Goal: Information Seeking & Learning: Learn about a topic

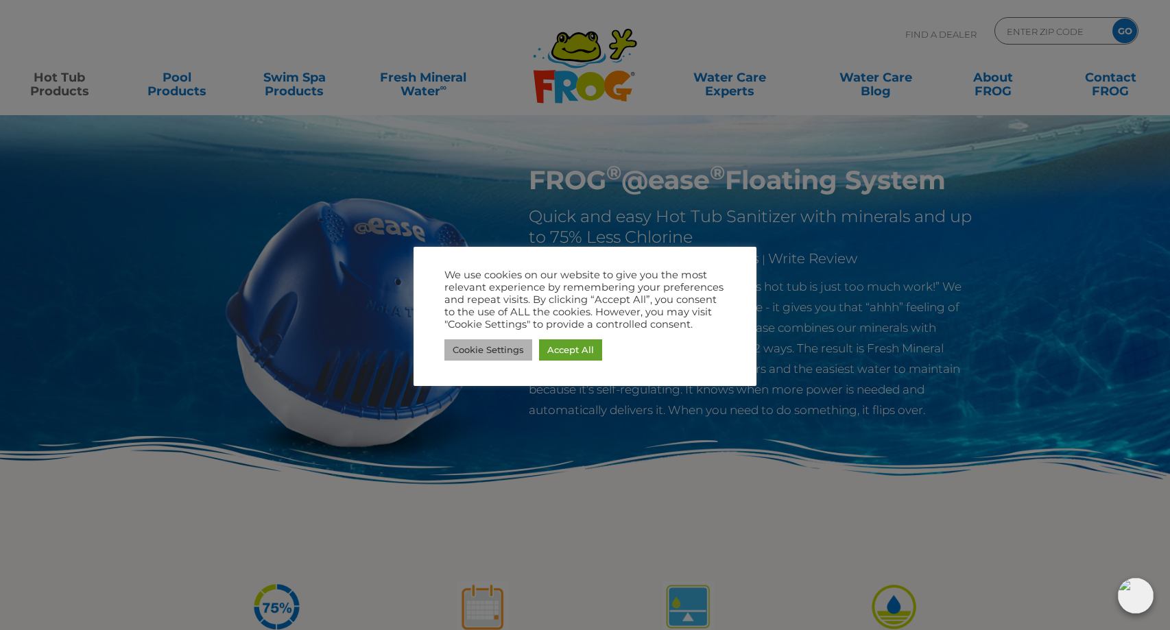
click at [508, 346] on link "Cookie Settings" at bounding box center [488, 349] width 88 height 21
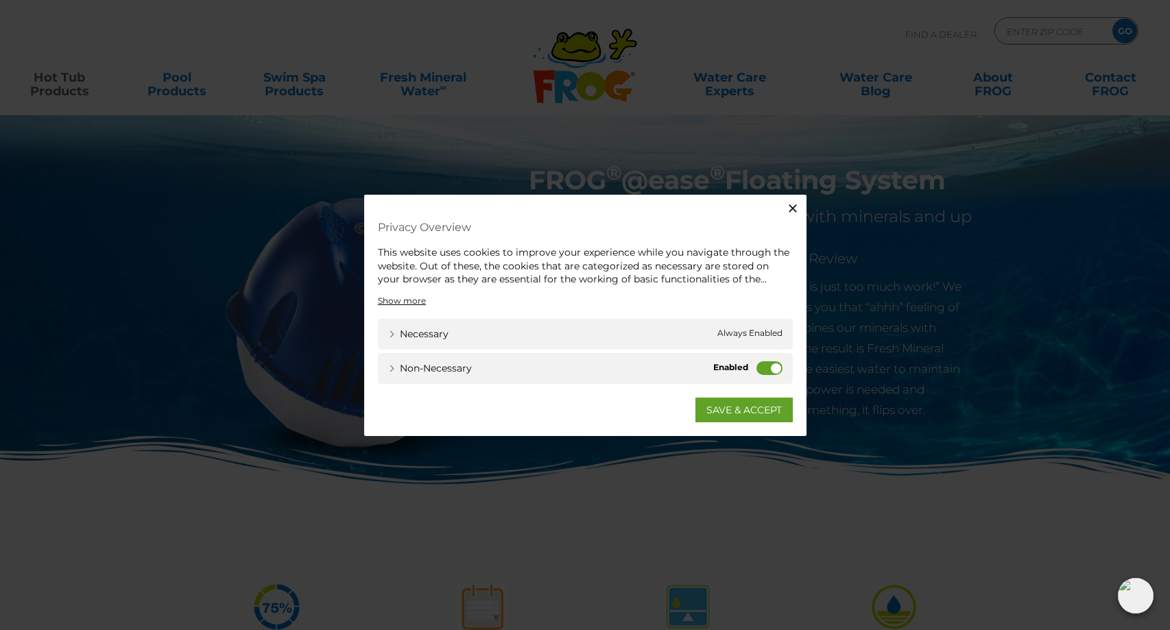
click at [767, 364] on label "Non-necessary" at bounding box center [769, 368] width 26 height 14
click at [0, 0] on input "Non-necessary" at bounding box center [0, 0] width 0 height 0
click at [756, 320] on div "Necessary Necessary Always Enabled" at bounding box center [585, 333] width 415 height 31
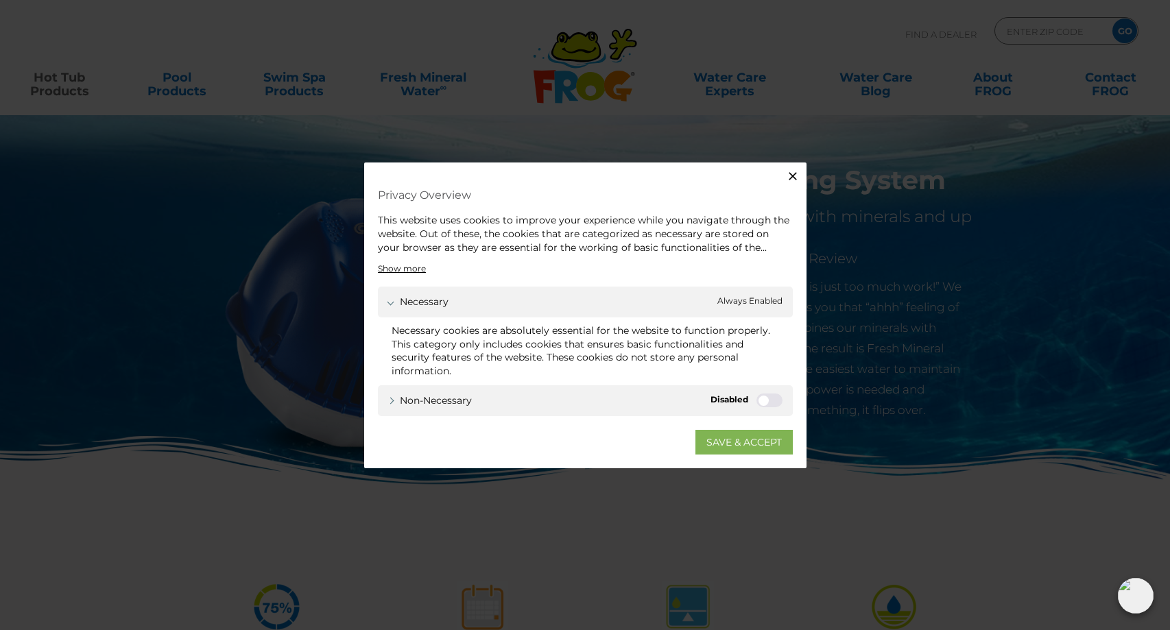
click at [732, 444] on link "SAVE & ACCEPT" at bounding box center [743, 441] width 97 height 25
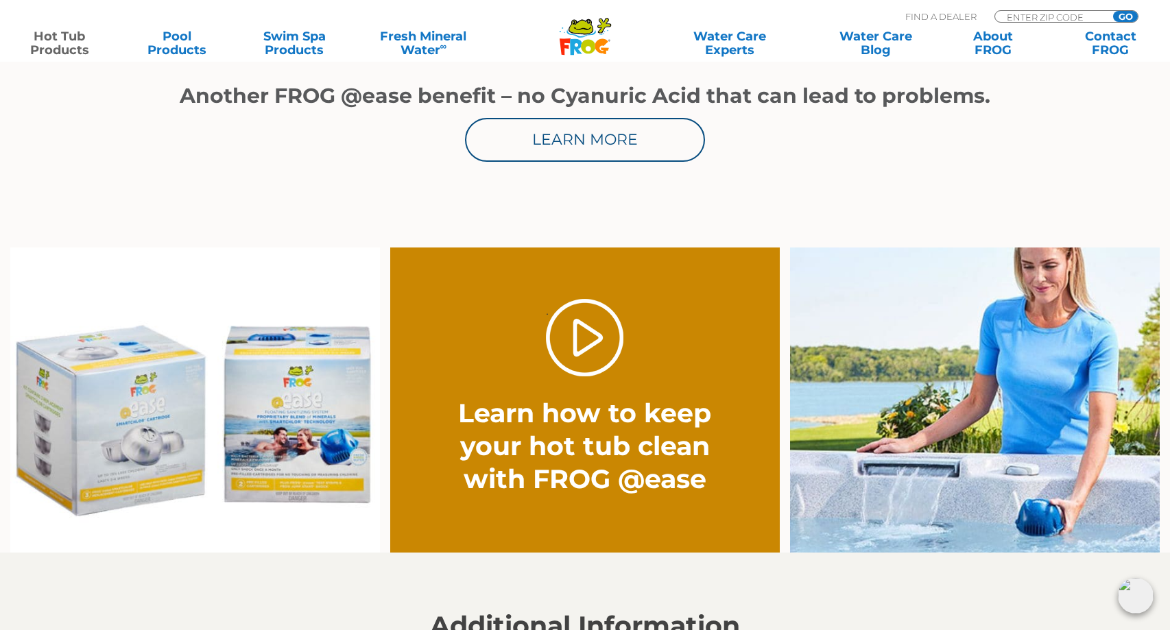
scroll to position [1101, 0]
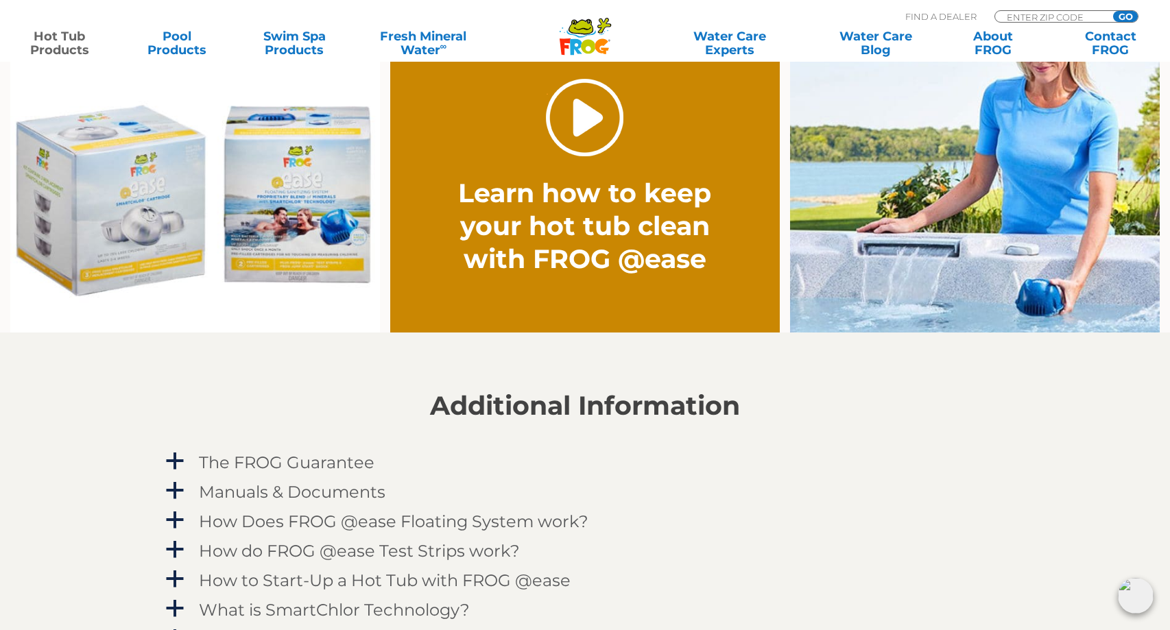
click at [585, 132] on link "." at bounding box center [584, 117] width 77 height 77
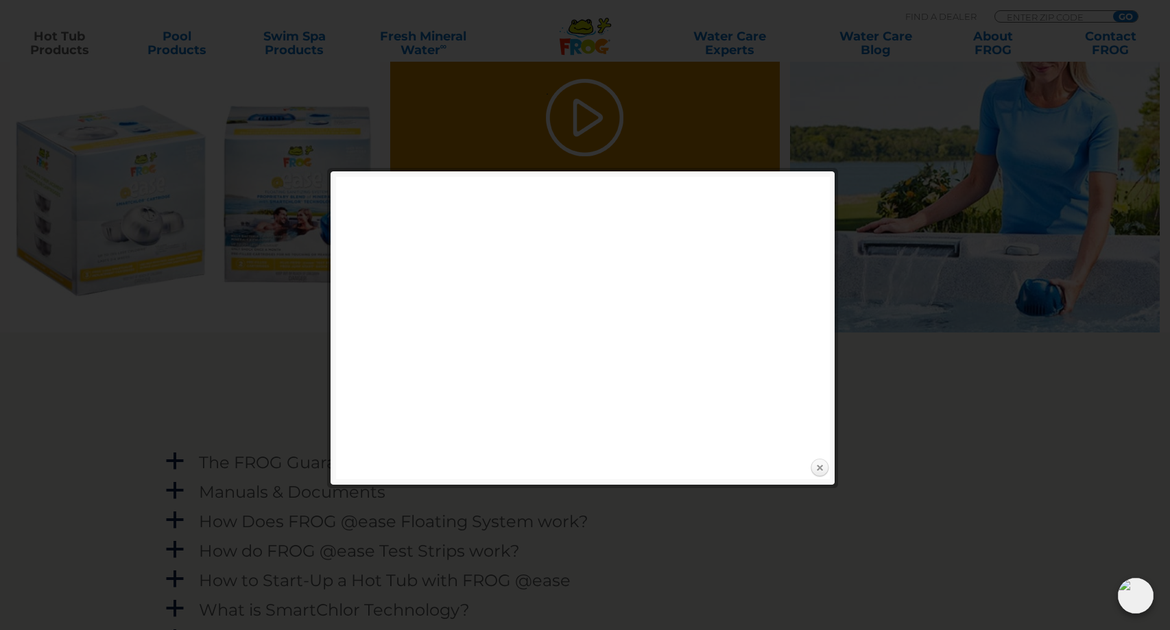
click at [815, 468] on link "Close" at bounding box center [819, 468] width 21 height 21
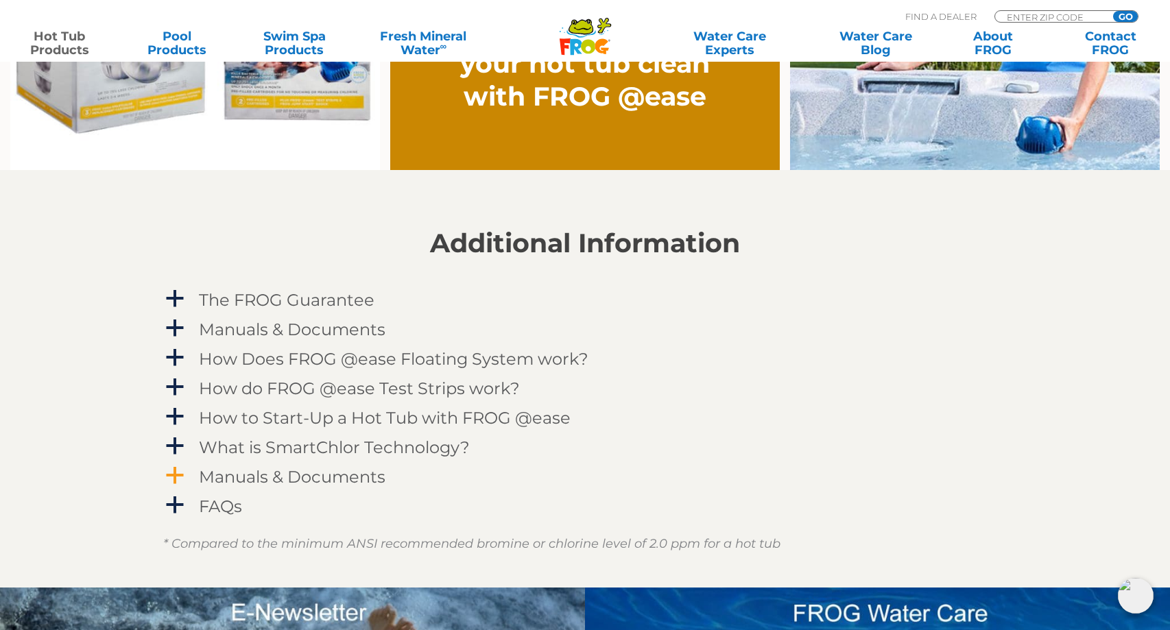
scroll to position [1266, 0]
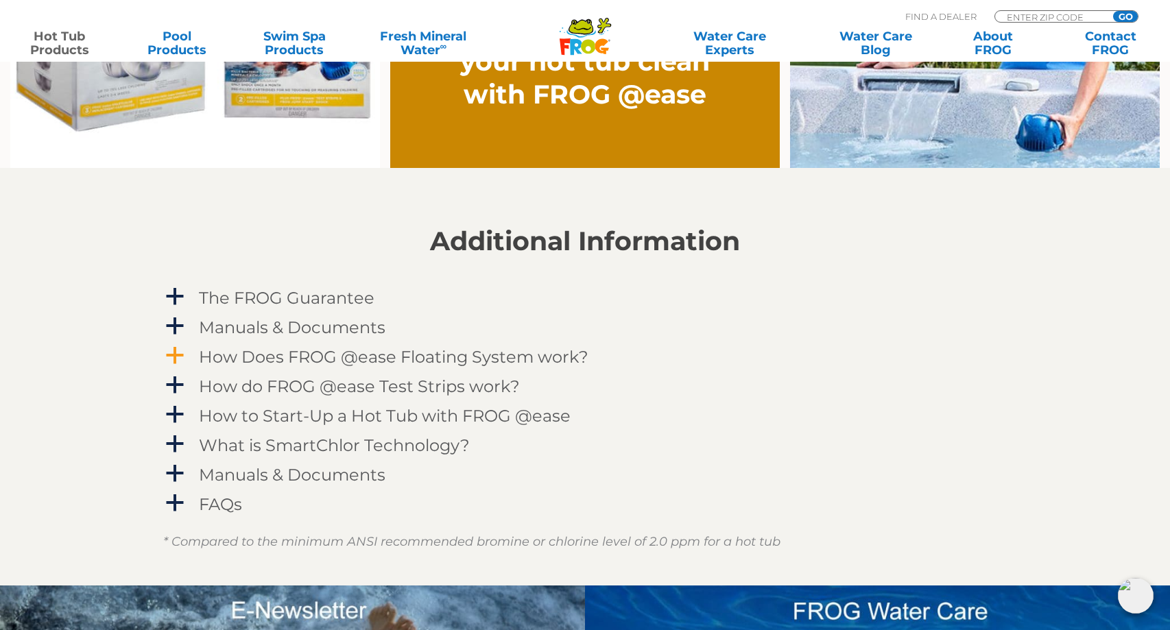
click at [341, 360] on h4 "How Does FROG @ease Floating System work?" at bounding box center [393, 357] width 389 height 19
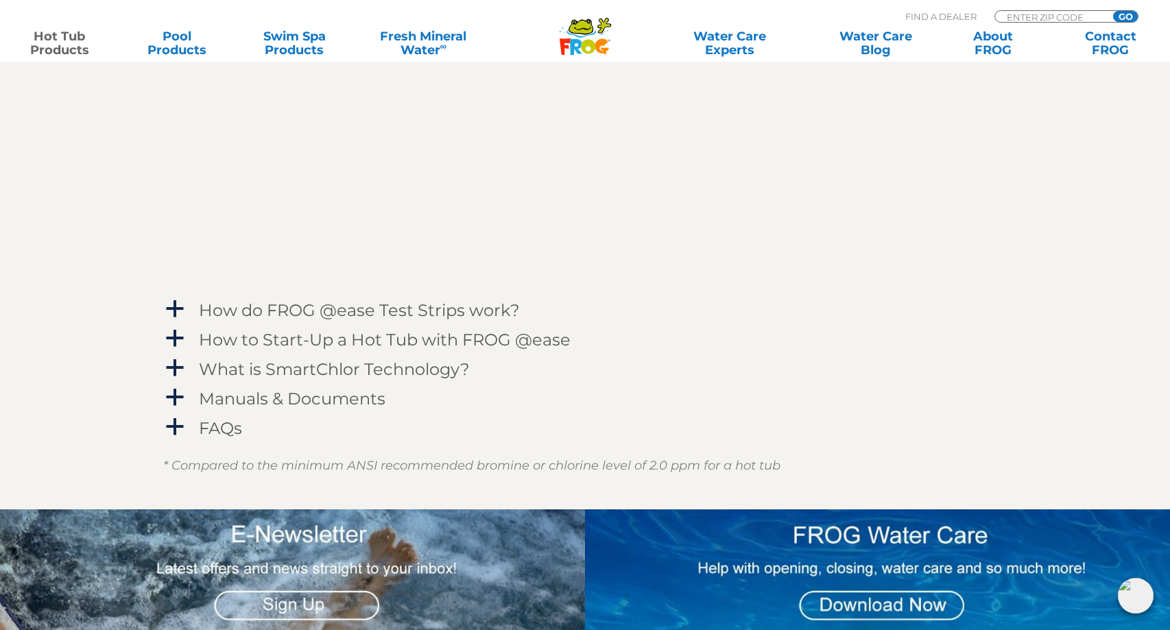
scroll to position [1803, 0]
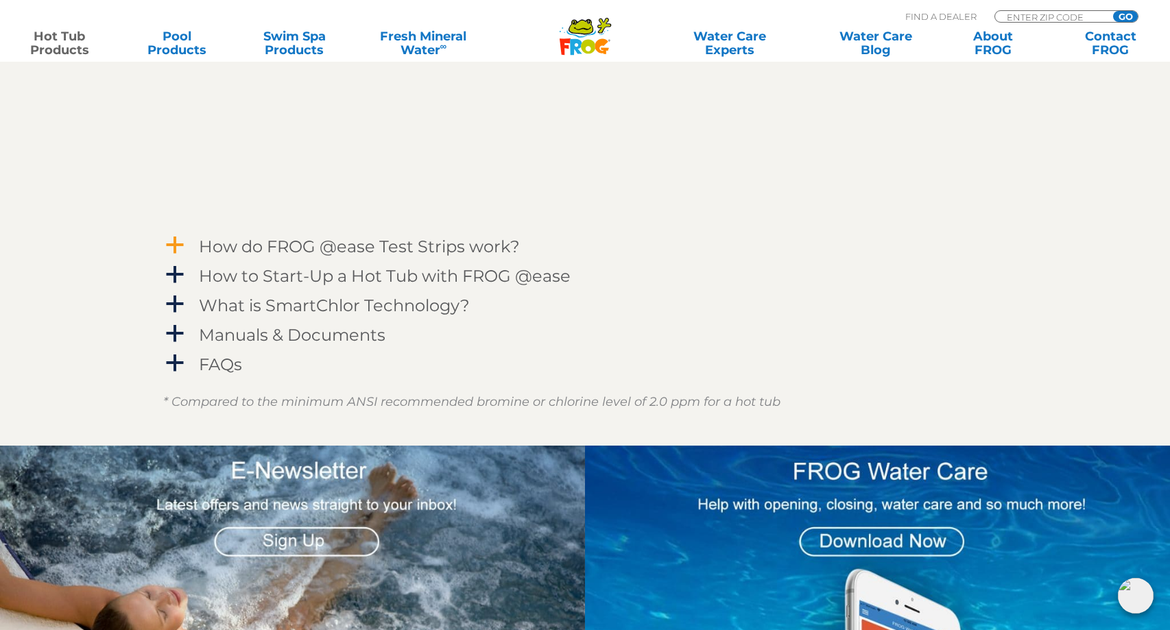
click at [213, 243] on h4 "How do FROG @ease Test Strips work?" at bounding box center [359, 246] width 321 height 19
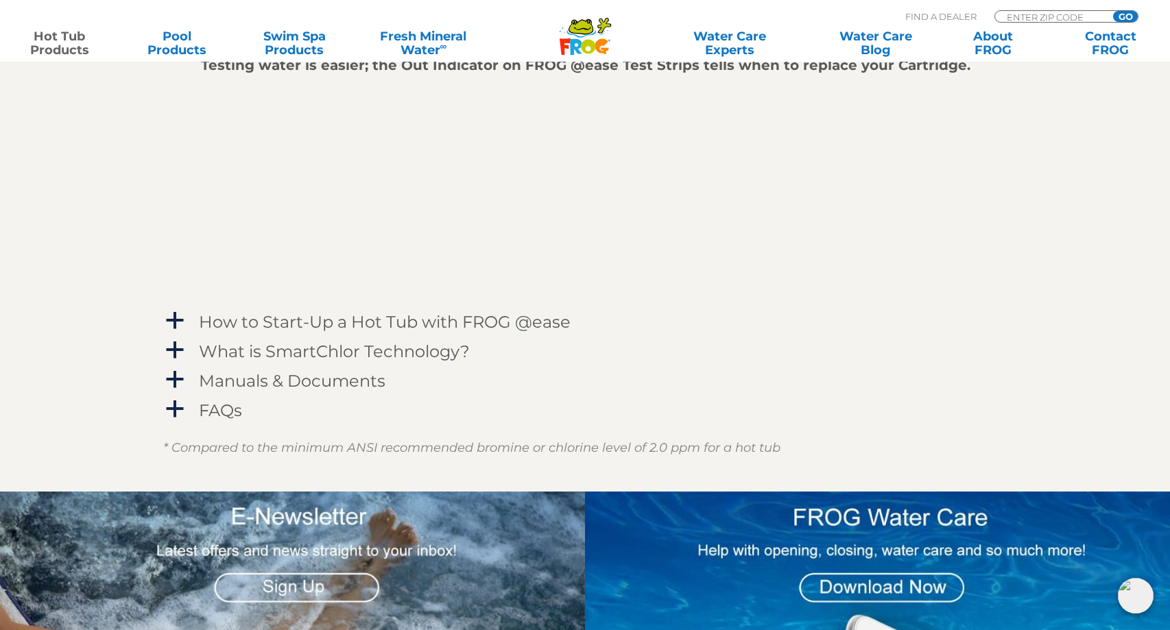
scroll to position [2145, 0]
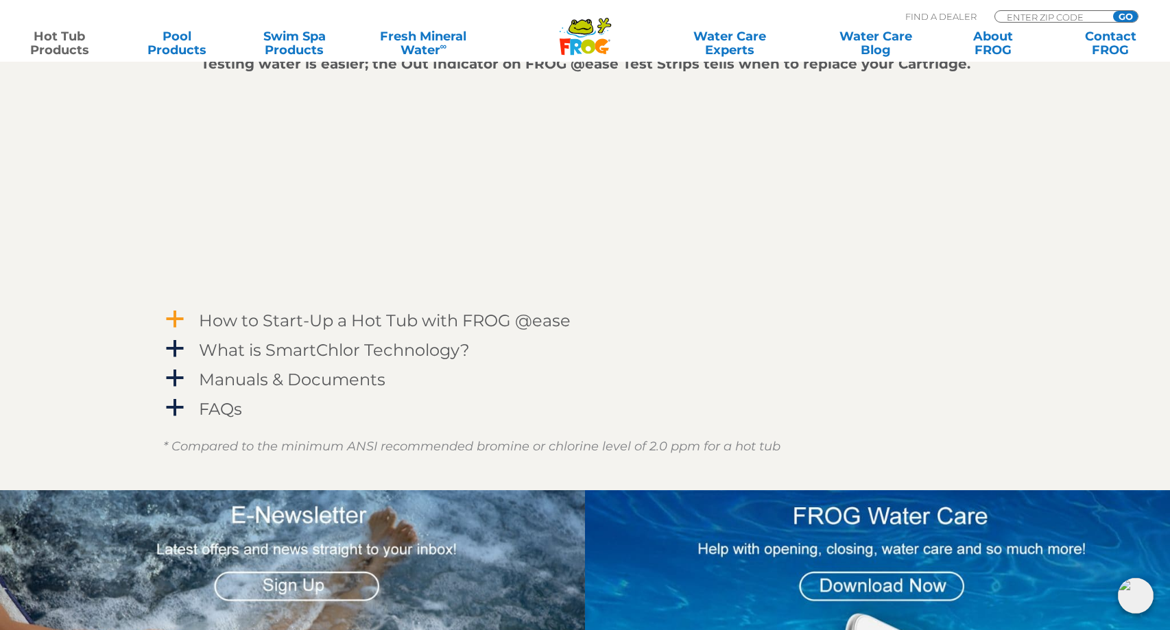
click at [328, 324] on h4 "How to Start-Up a Hot Tub with FROG @ease" at bounding box center [385, 320] width 372 height 19
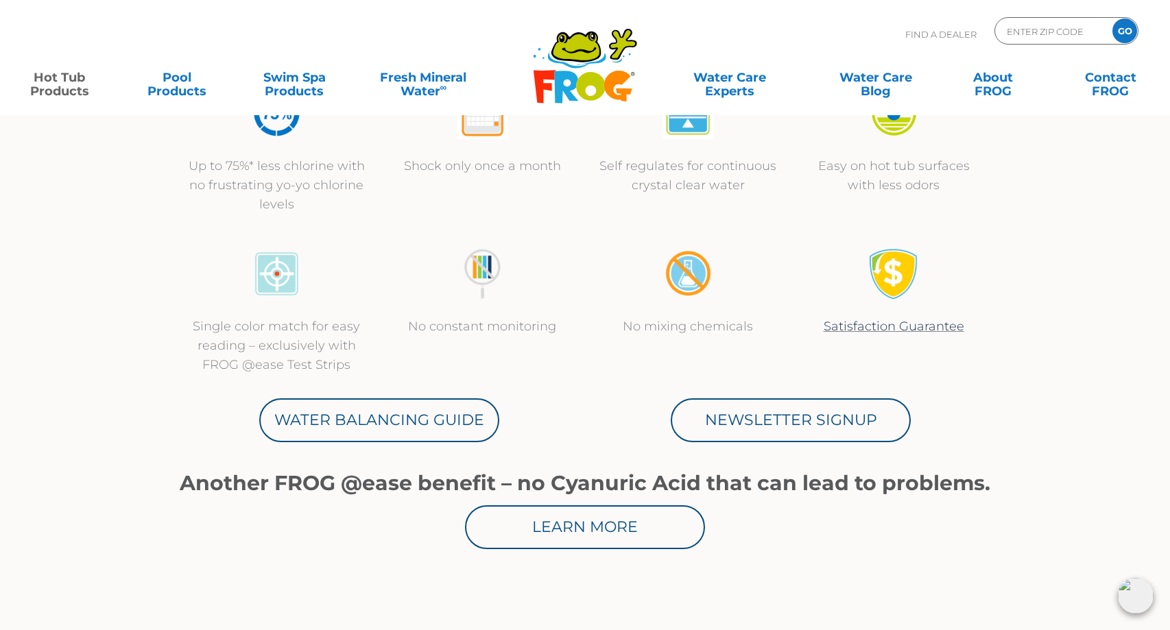
scroll to position [0, 0]
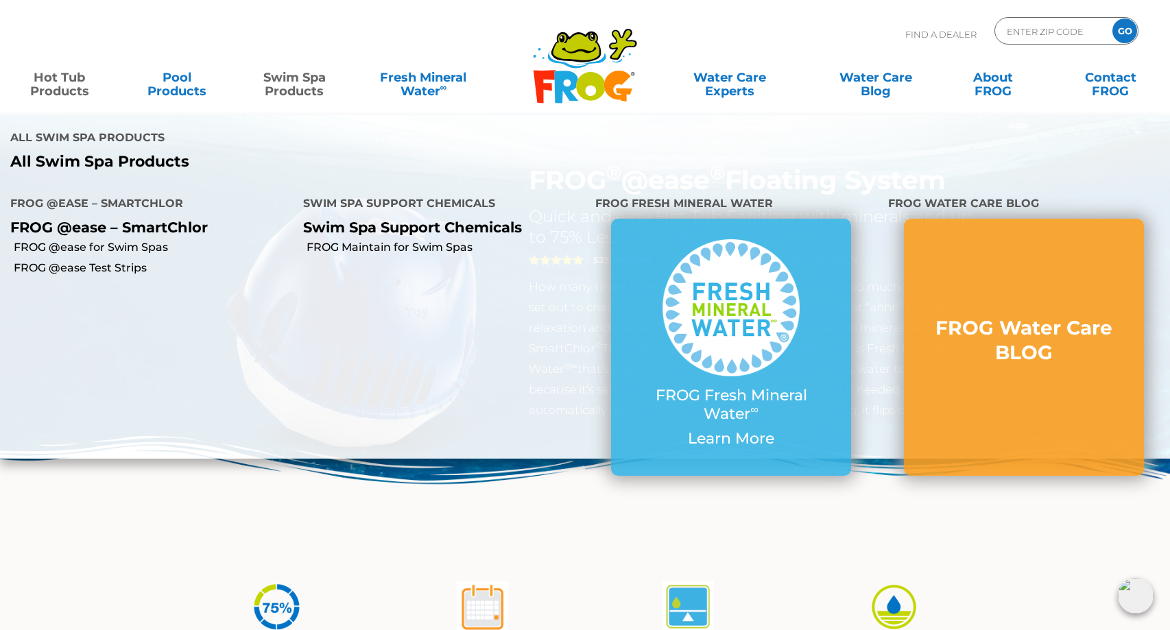
click at [298, 91] on link "Swim Spa Products" at bounding box center [294, 77] width 91 height 27
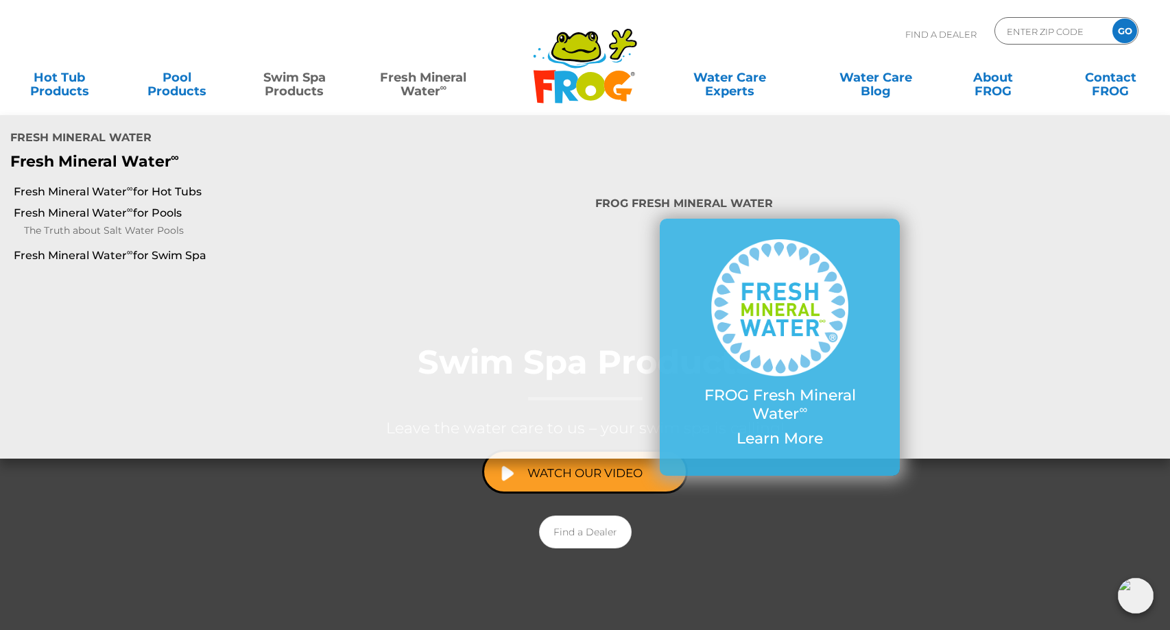
click at [440, 92] on sup "∞" at bounding box center [443, 87] width 7 height 11
